Goal: Task Accomplishment & Management: Manage account settings

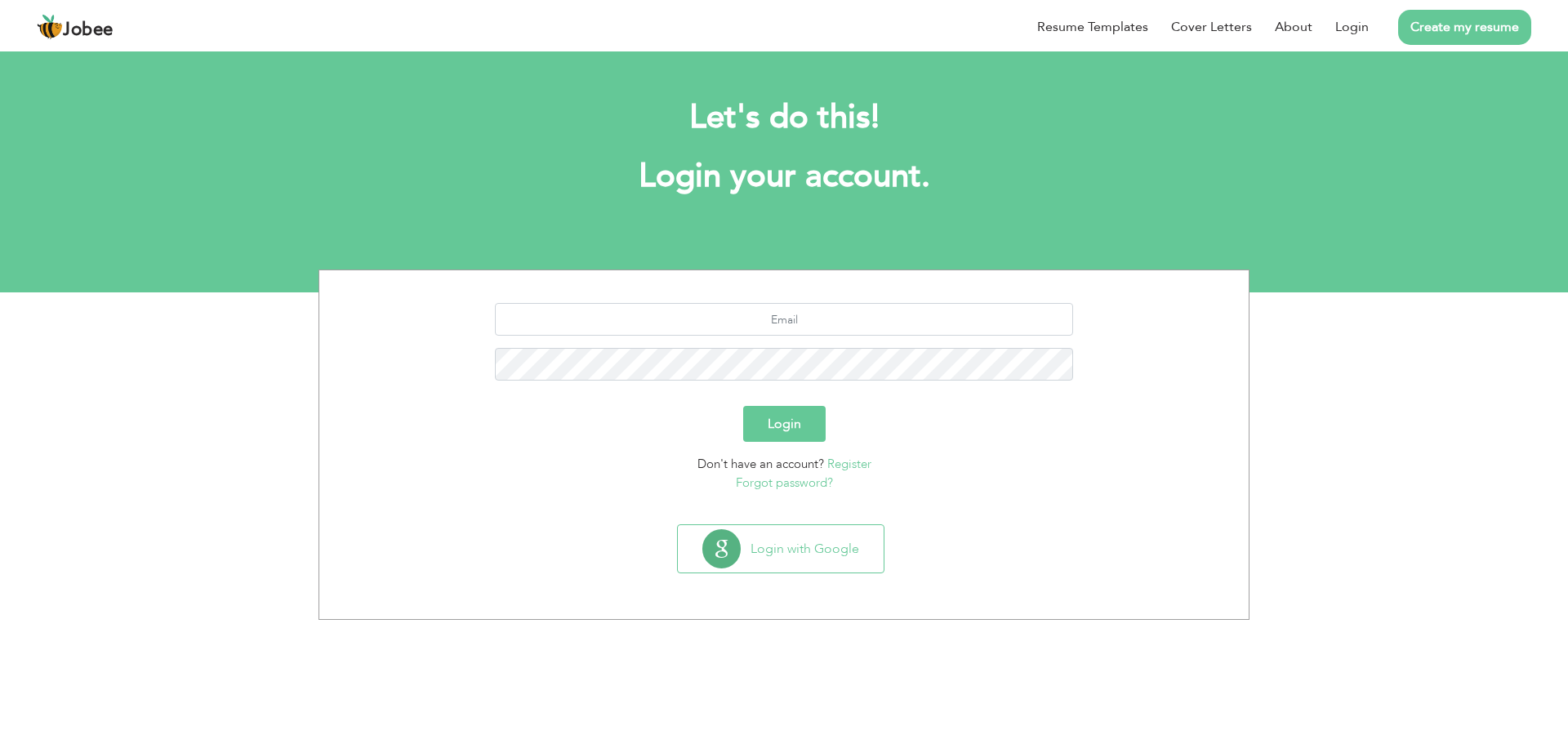
click at [791, 540] on button "Login with Google" at bounding box center [780, 549] width 206 height 47
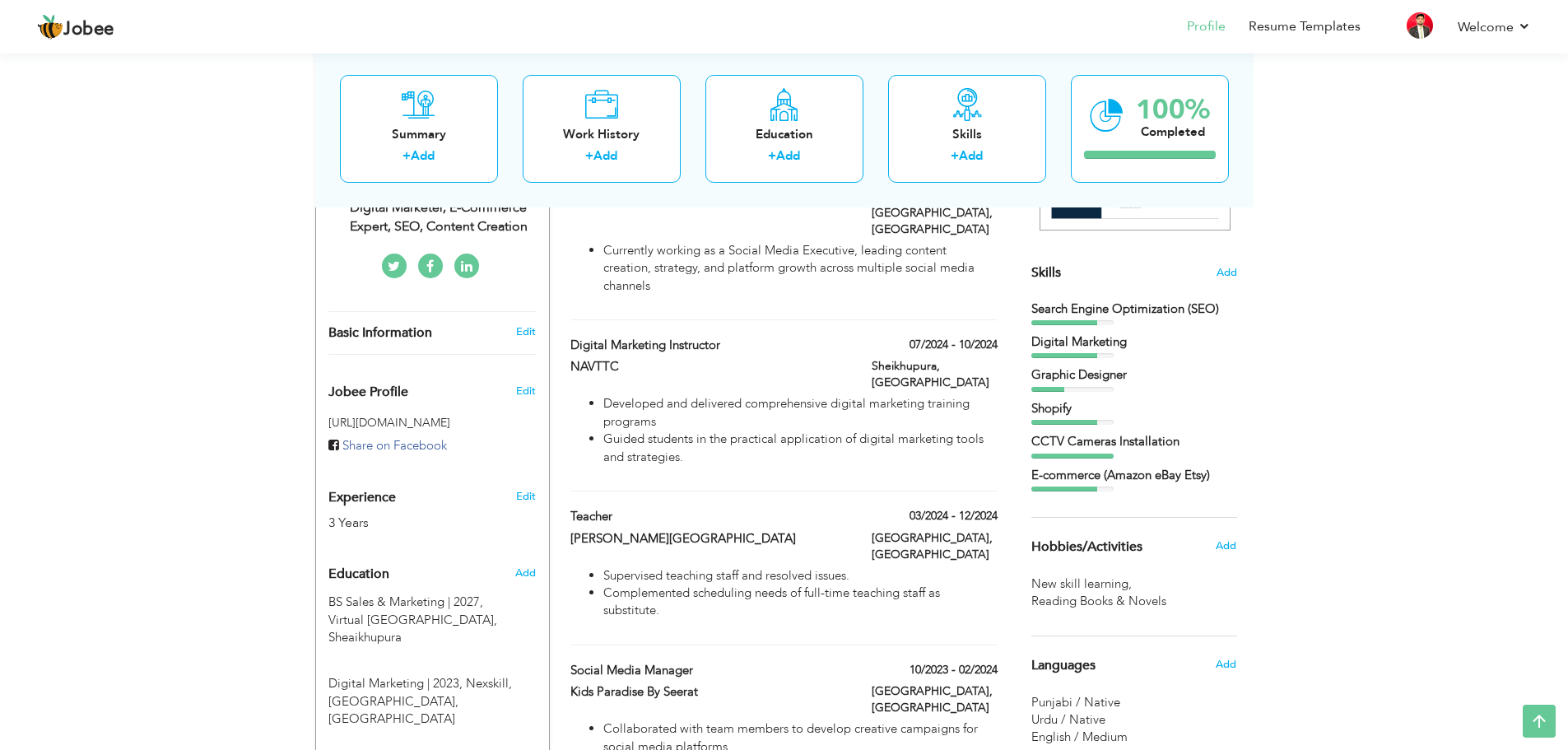
scroll to position [329, 0]
